Goal: Task Accomplishment & Management: Use online tool/utility

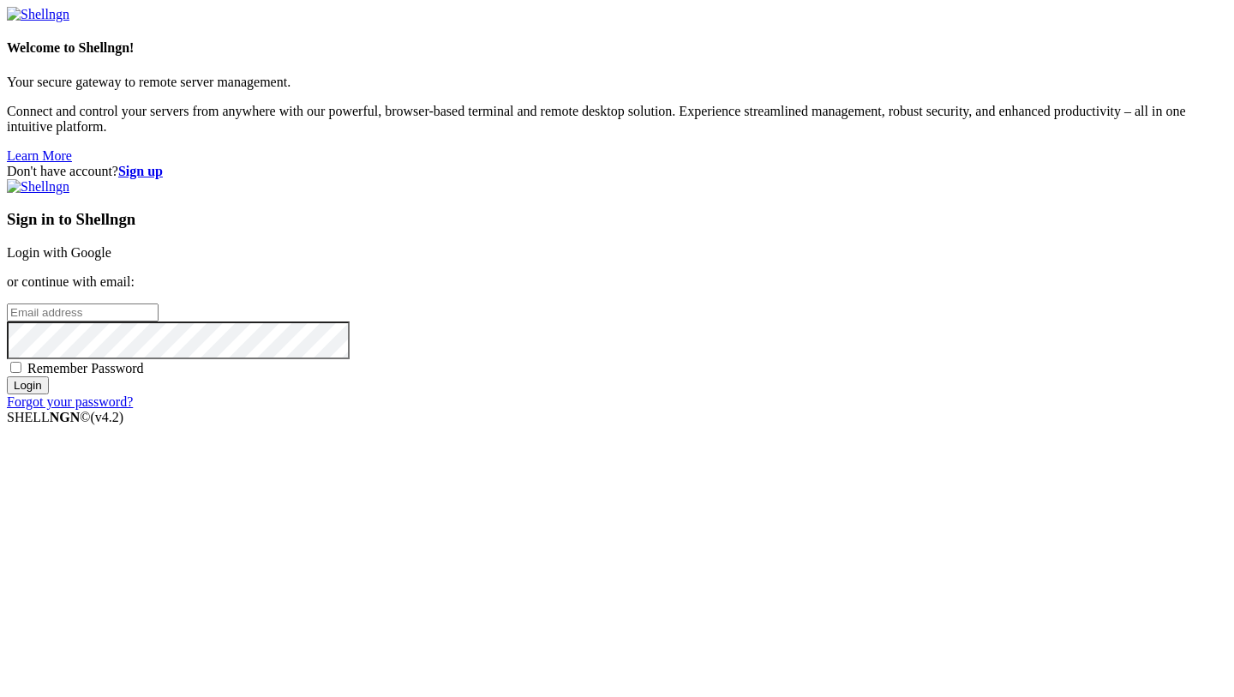
click at [159, 321] on input "email" at bounding box center [83, 312] width 152 height 18
paste input "testovii1111@proton.me"
type input "testovii1111@proton.me"
click at [7, 376] on input "Login" at bounding box center [28, 385] width 42 height 18
click at [49, 410] on input "Login" at bounding box center [28, 401] width 42 height 18
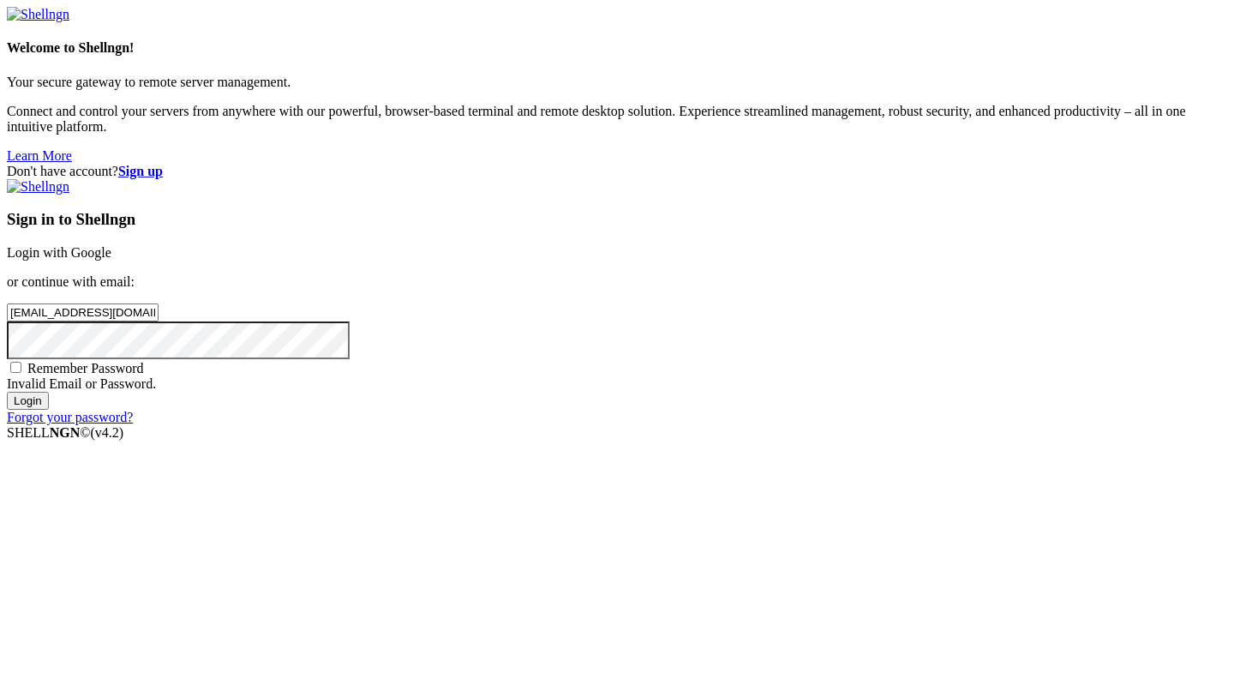
click at [7, 392] on input "Login" at bounding box center [28, 401] width 42 height 18
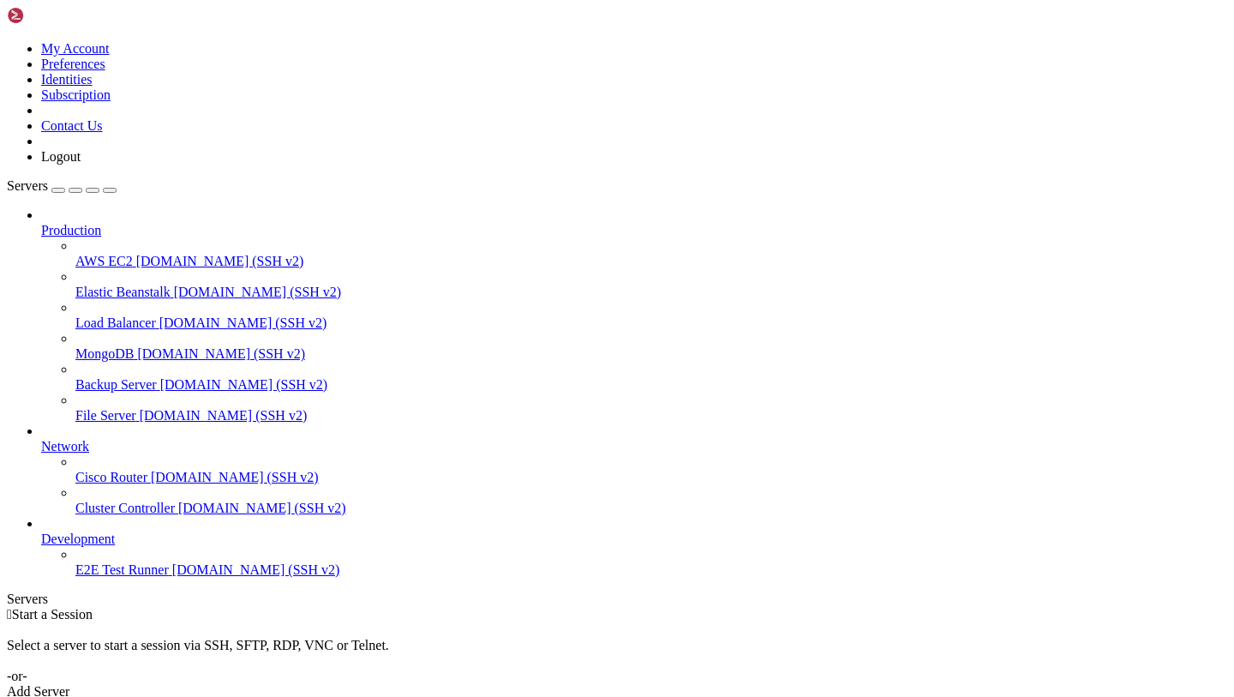
click at [729, 684] on link "Add Server" at bounding box center [617, 691] width 1221 height 15
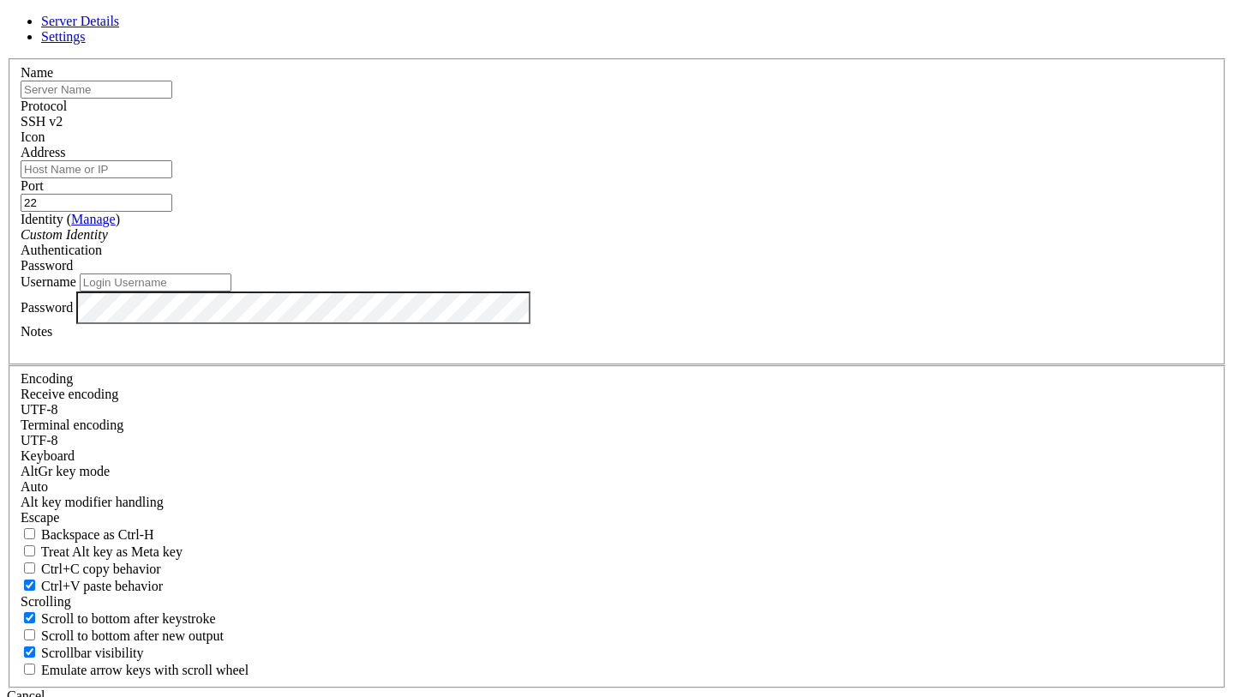
click at [231, 291] on input "Username" at bounding box center [156, 282] width 152 height 18
paste input "109.122.198.241"
type input "109.122.198.241"
click at [172, 99] on input "text" at bounding box center [97, 90] width 152 height 18
click at [172, 178] on input "Address" at bounding box center [97, 169] width 152 height 18
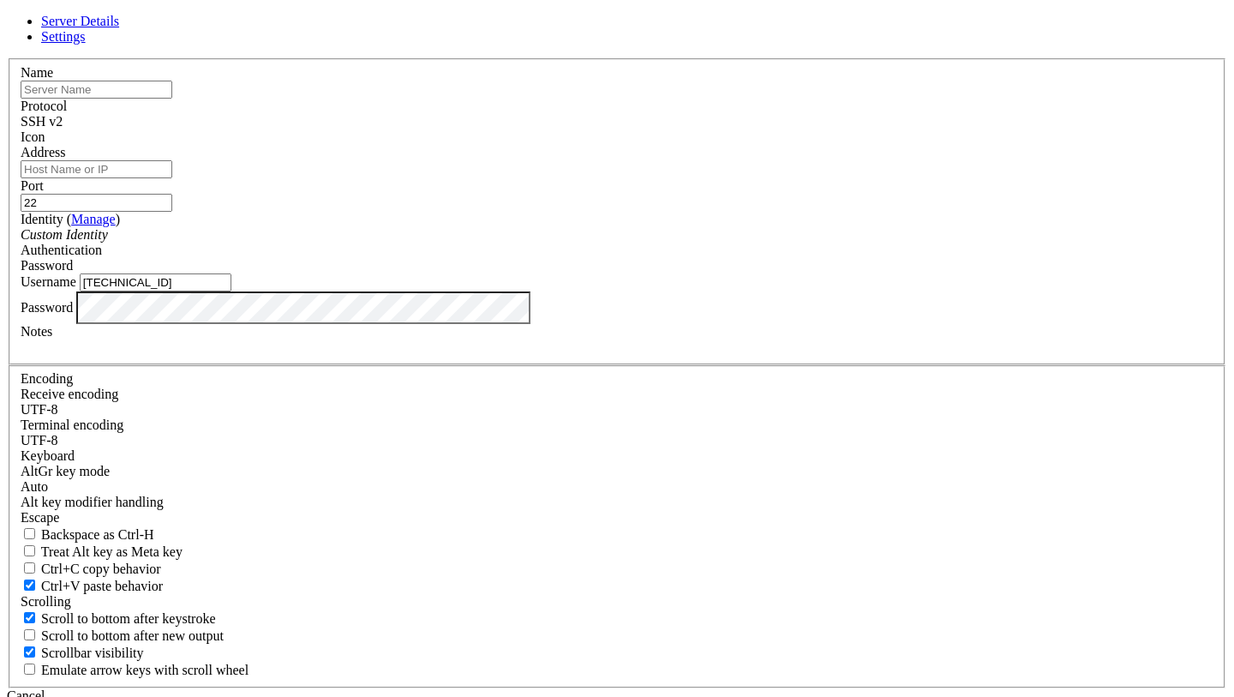
paste input "109.122.198.241"
type input "109.122.198.241"
click at [172, 99] on input "text" at bounding box center [97, 90] width 152 height 18
paste input "109.122.198.241"
type input "109.122.198.241"
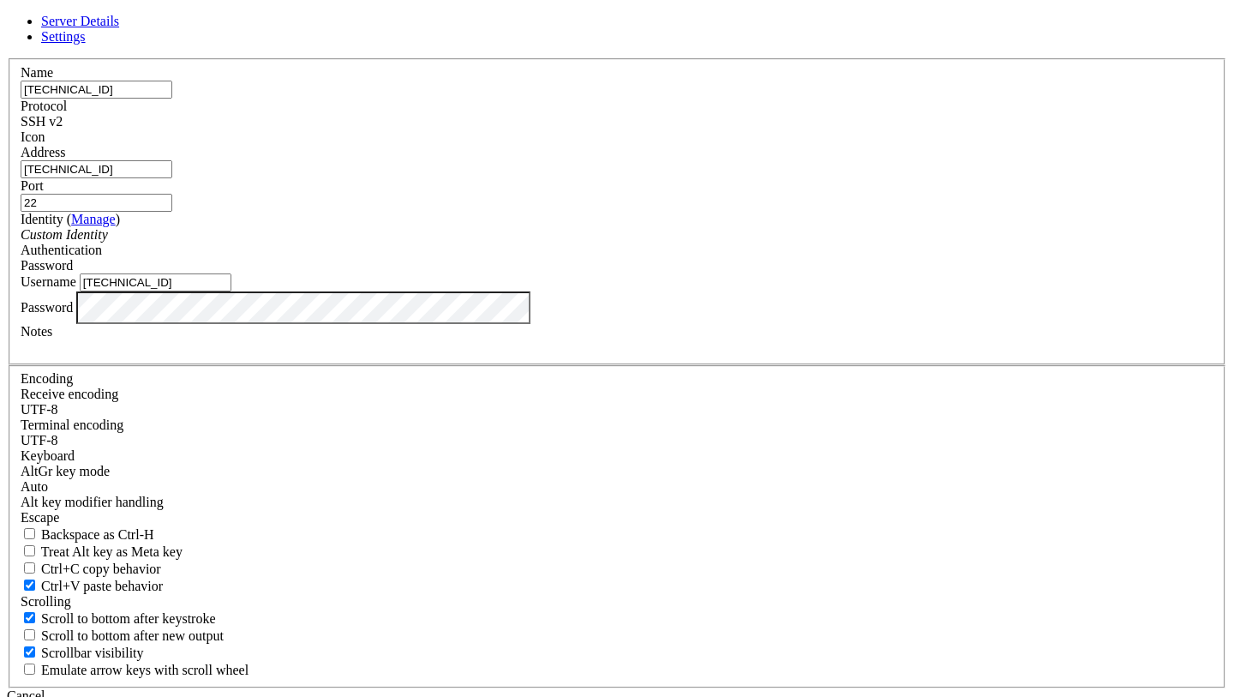
click at [231, 291] on input "109.122.198.241" at bounding box center [156, 282] width 152 height 18
type input "к"
type input "root"
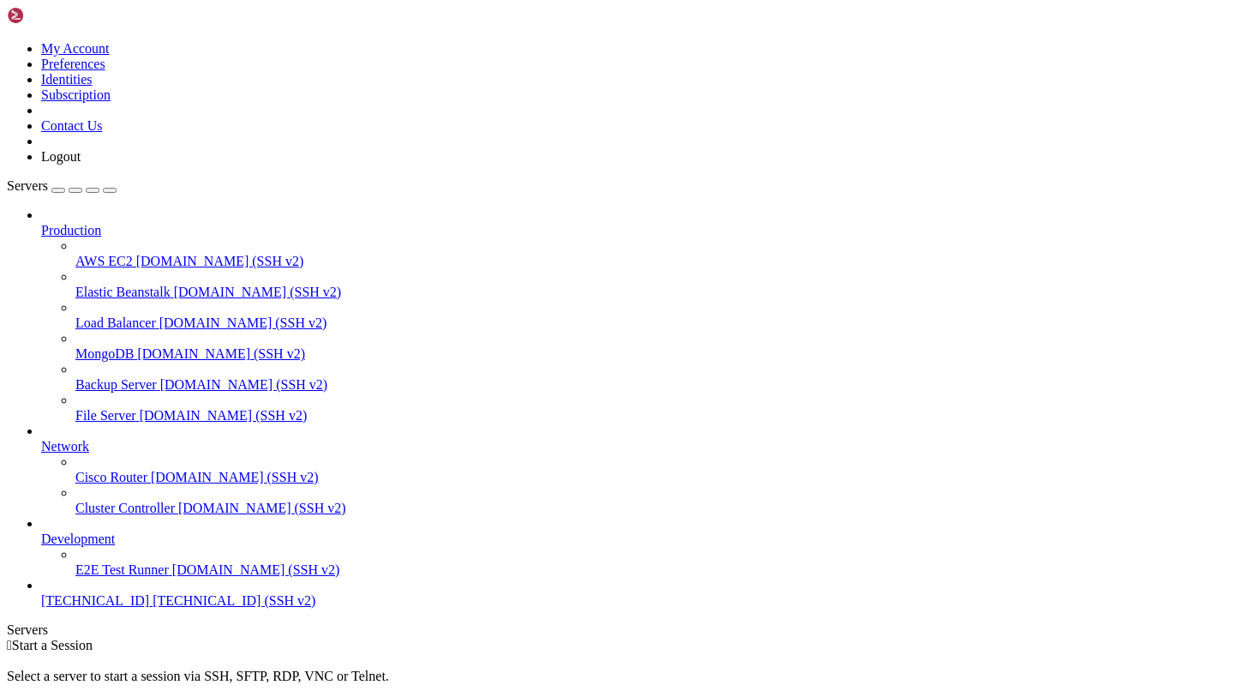
click at [114, 608] on span "109.122.198.241" at bounding box center [95, 600] width 108 height 15
